Goal: Transaction & Acquisition: Purchase product/service

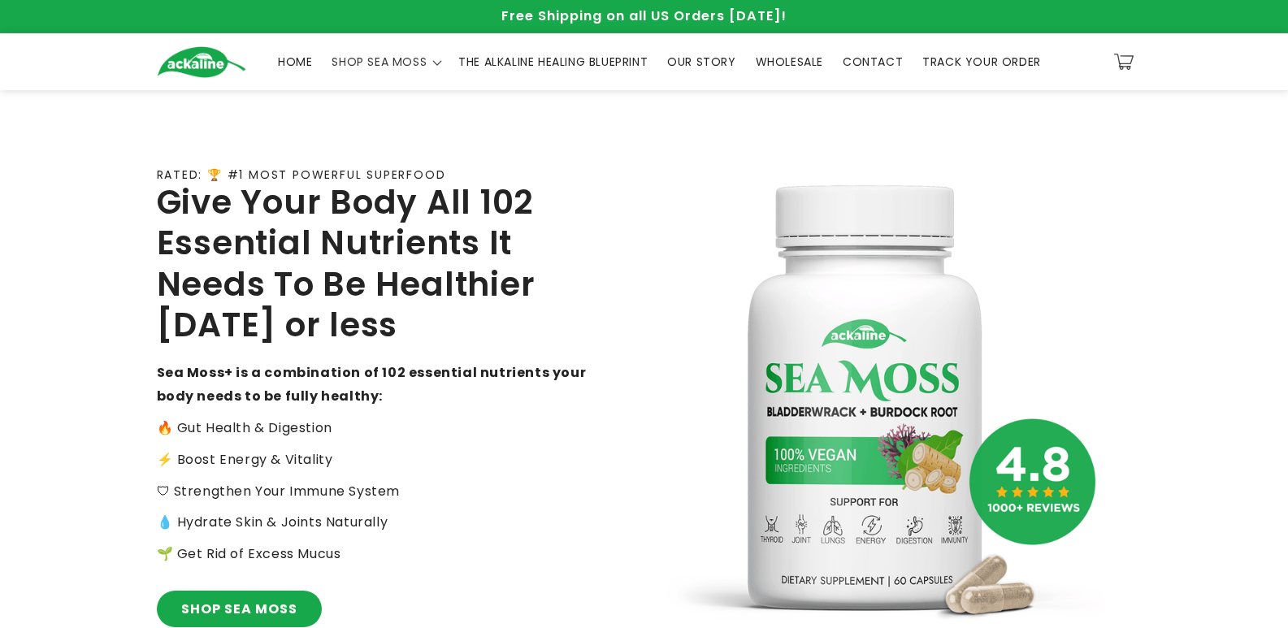
scroll to position [853, 0]
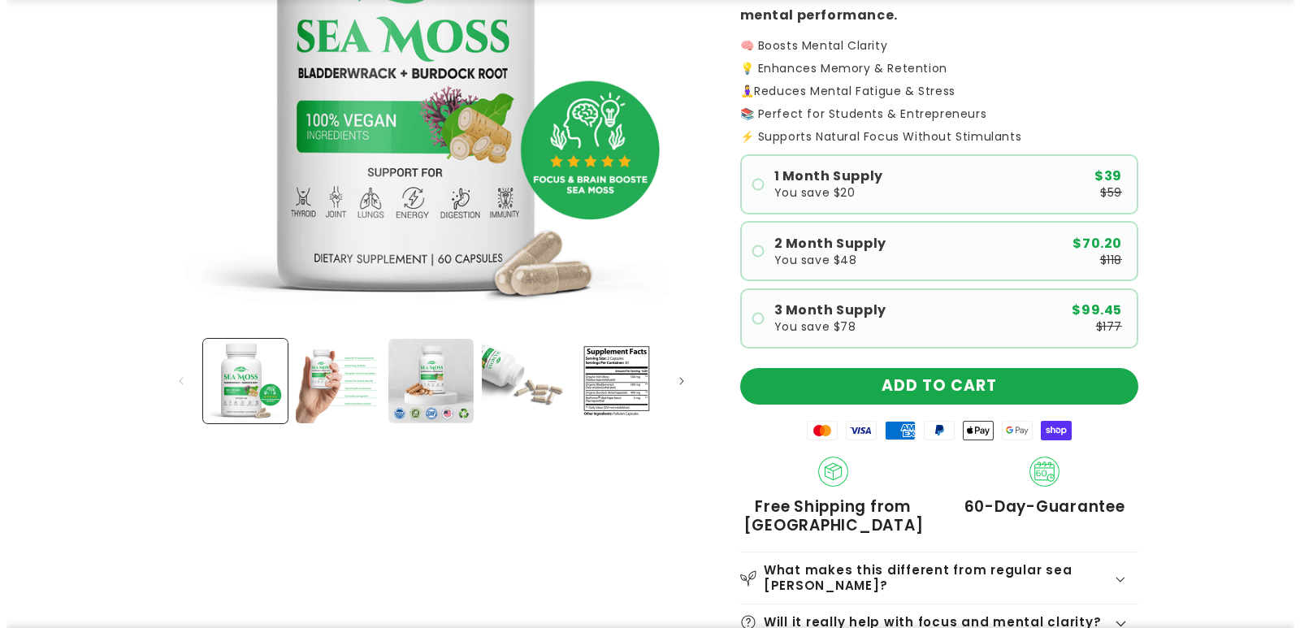
scroll to position [650, 0]
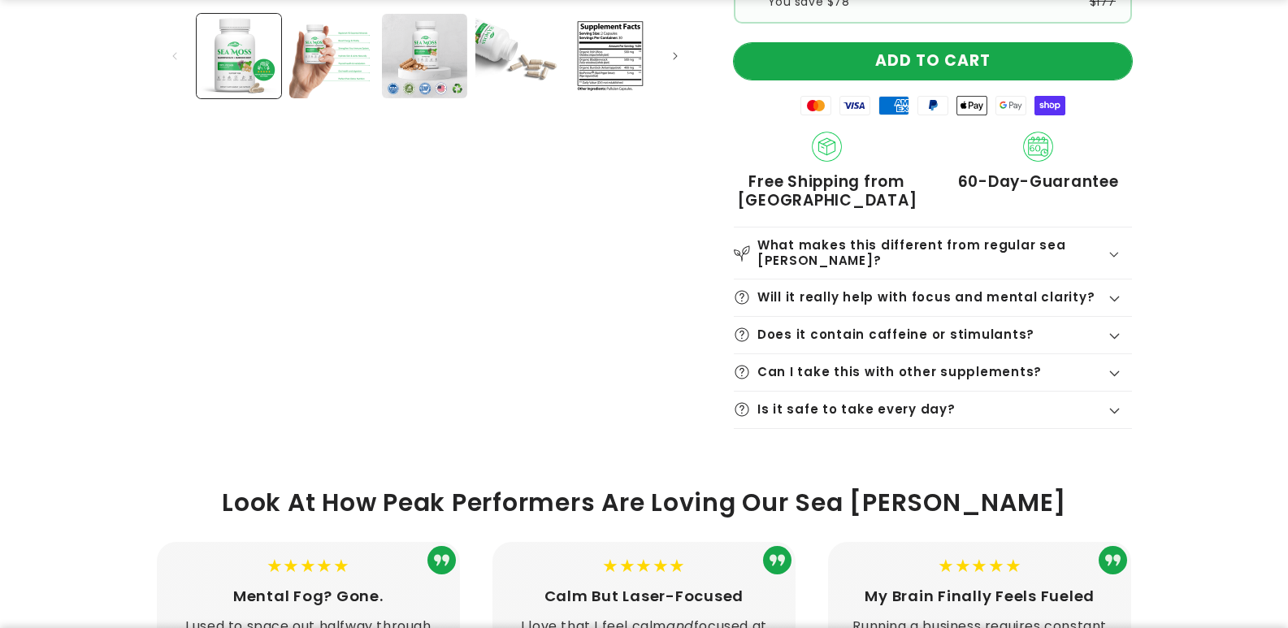
click at [941, 75] on button "ADD TO CART" at bounding box center [933, 61] width 398 height 37
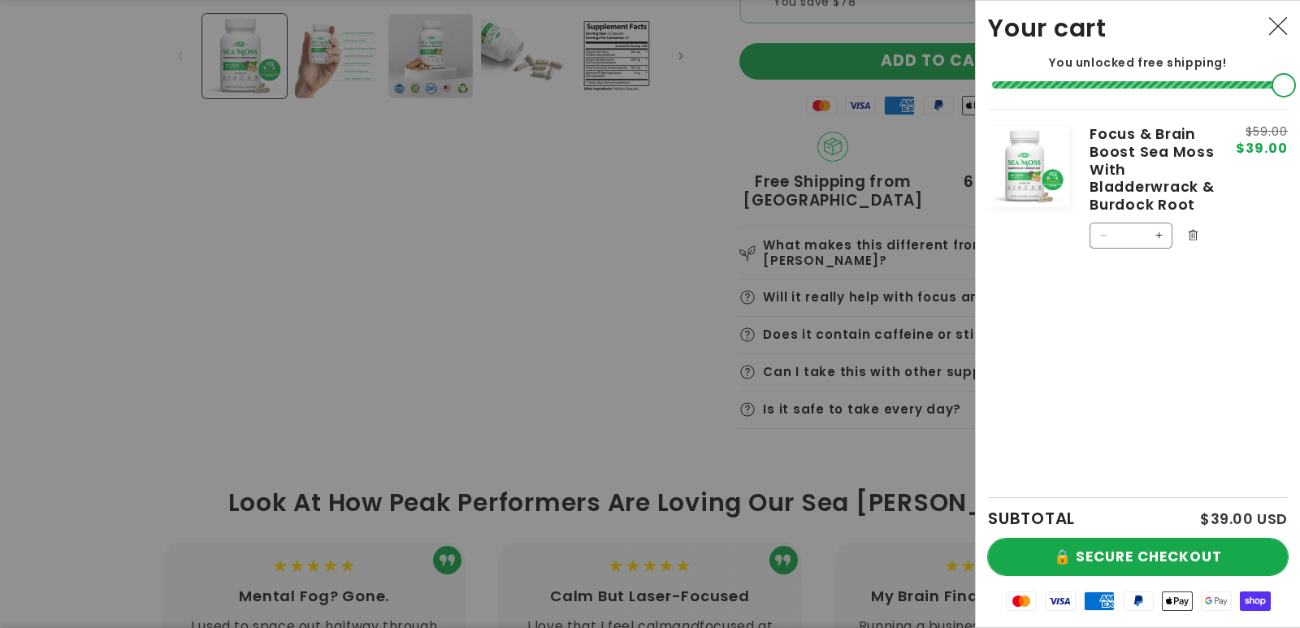
click at [1052, 553] on button "🔒 SECURE CHECKOUT" at bounding box center [1138, 557] width 300 height 37
